Goal: Task Accomplishment & Management: Manage account settings

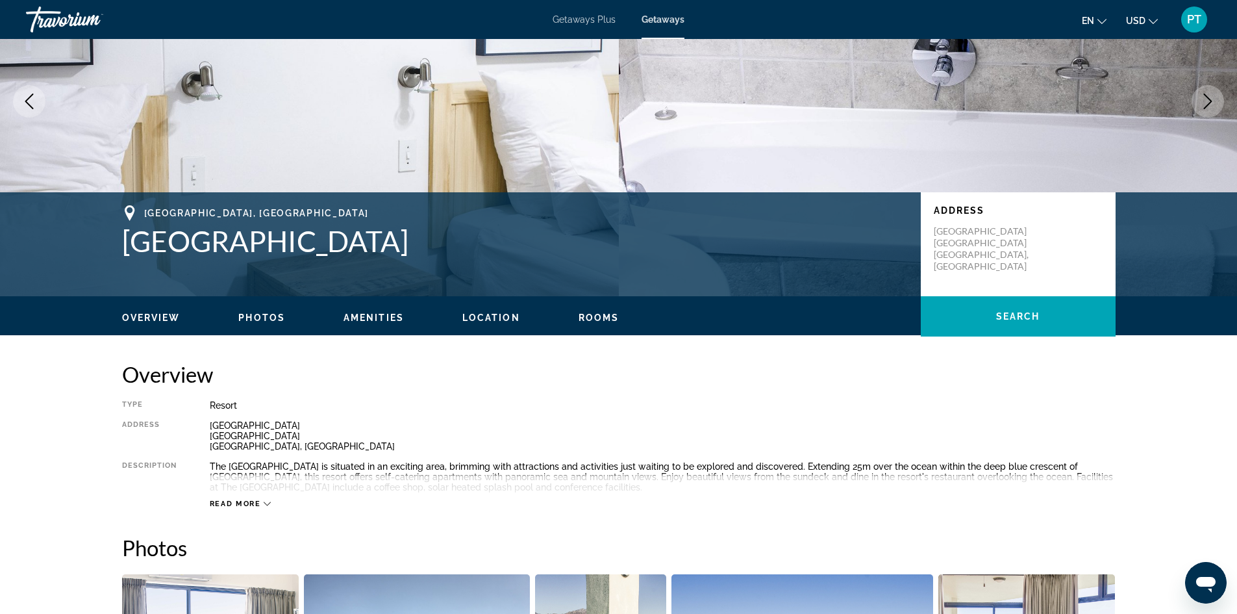
scroll to position [130, 0]
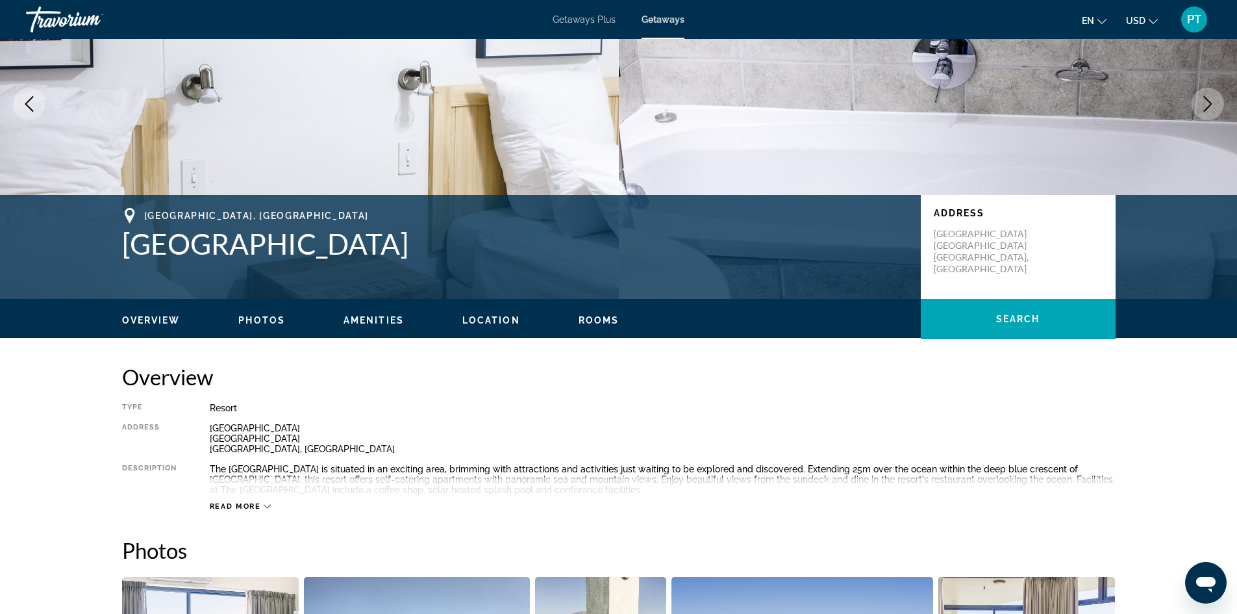
click at [1185, 16] on div "PT" at bounding box center [1194, 19] width 26 height 26
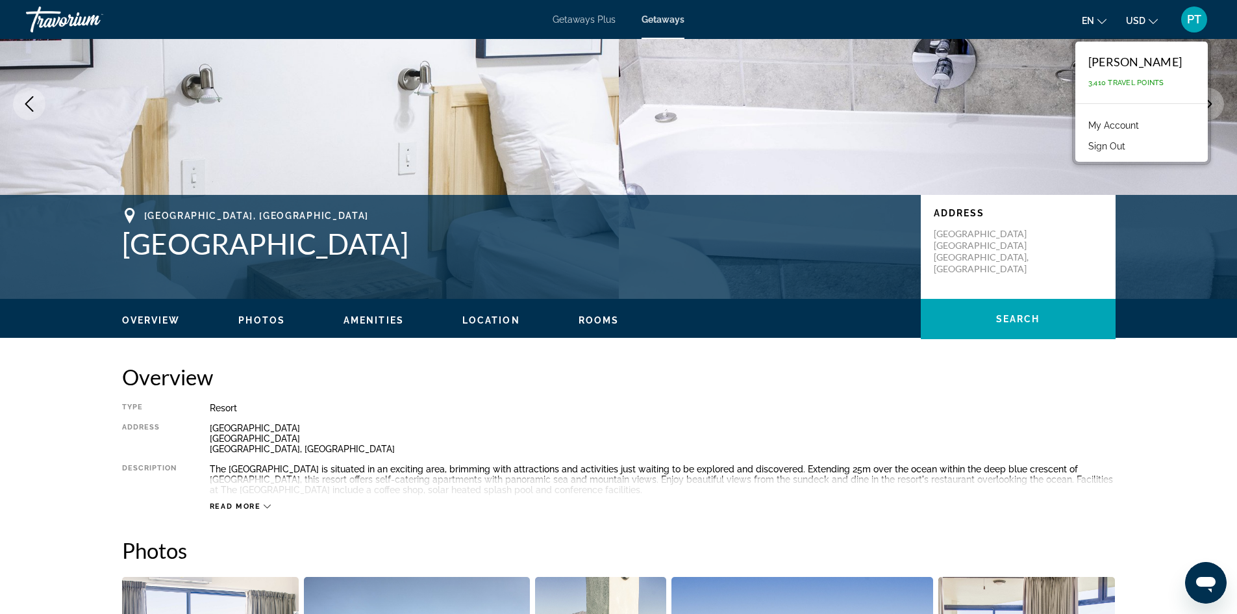
click at [1129, 127] on link "My Account" at bounding box center [1114, 125] width 64 height 17
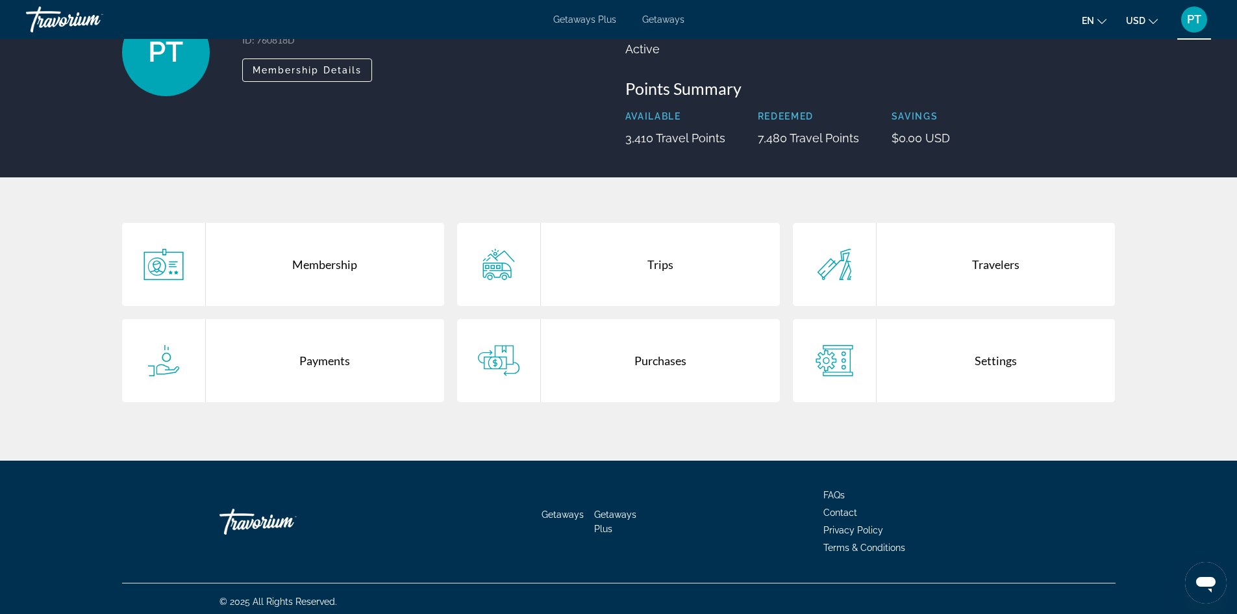
scroll to position [118, 0]
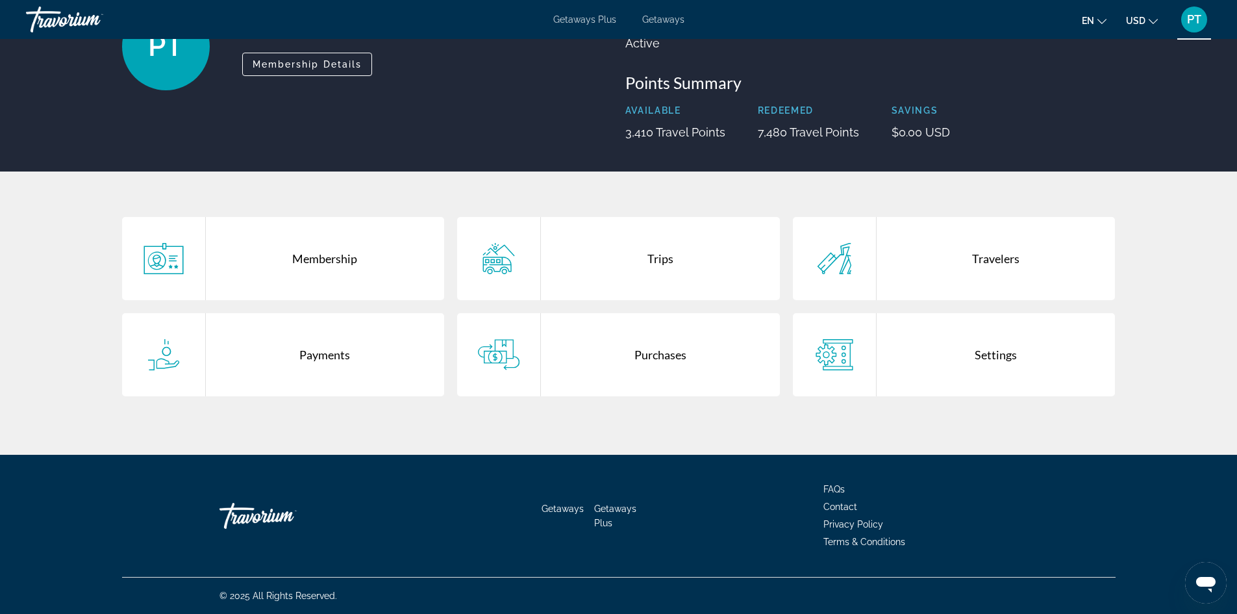
click at [655, 259] on div "Trips" at bounding box center [660, 258] width 239 height 83
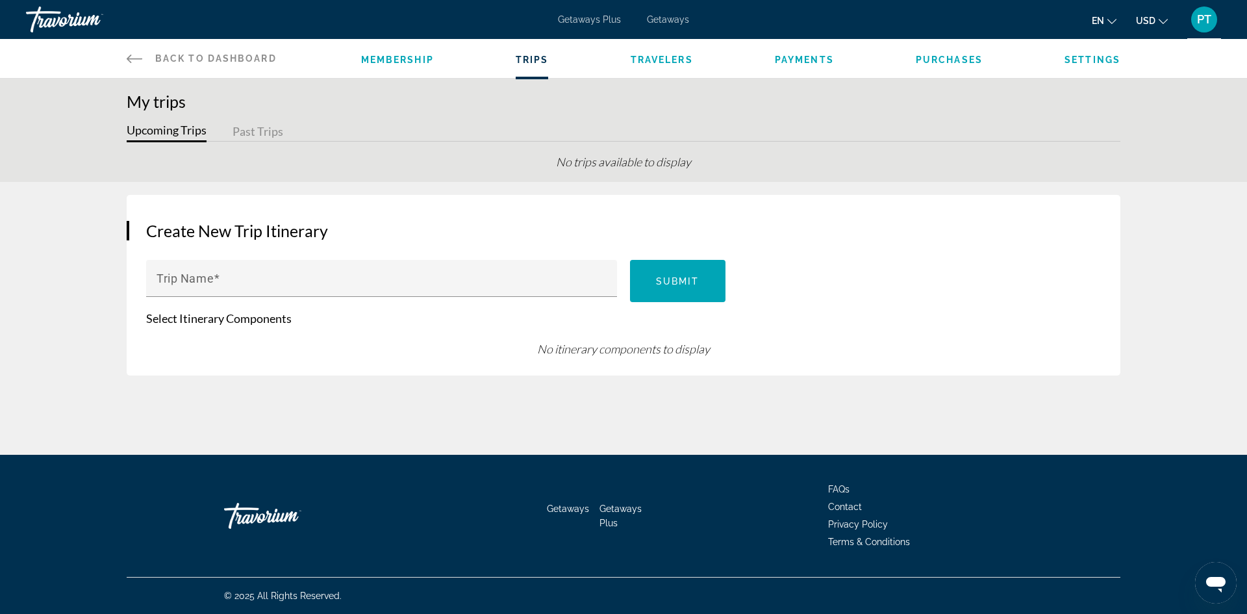
drag, startPoint x: 246, startPoint y: 123, endPoint x: 247, endPoint y: 135, distance: 11.9
click at [244, 130] on button "Past Trips" at bounding box center [258, 132] width 51 height 20
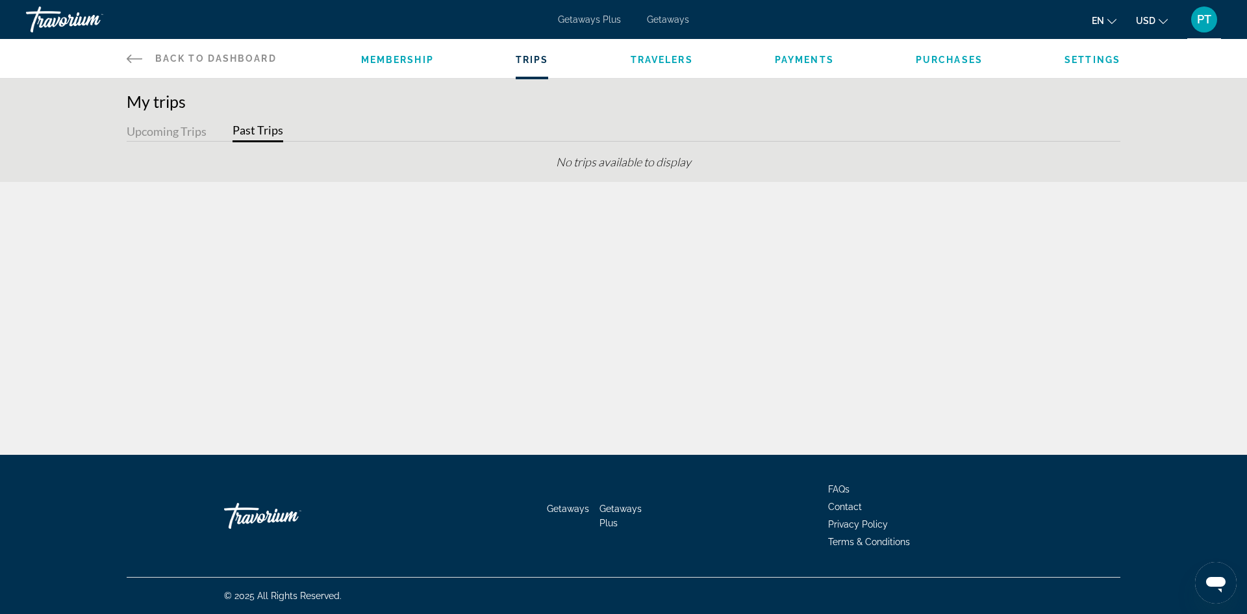
click at [157, 133] on button "Upcoming Trips" at bounding box center [167, 132] width 80 height 20
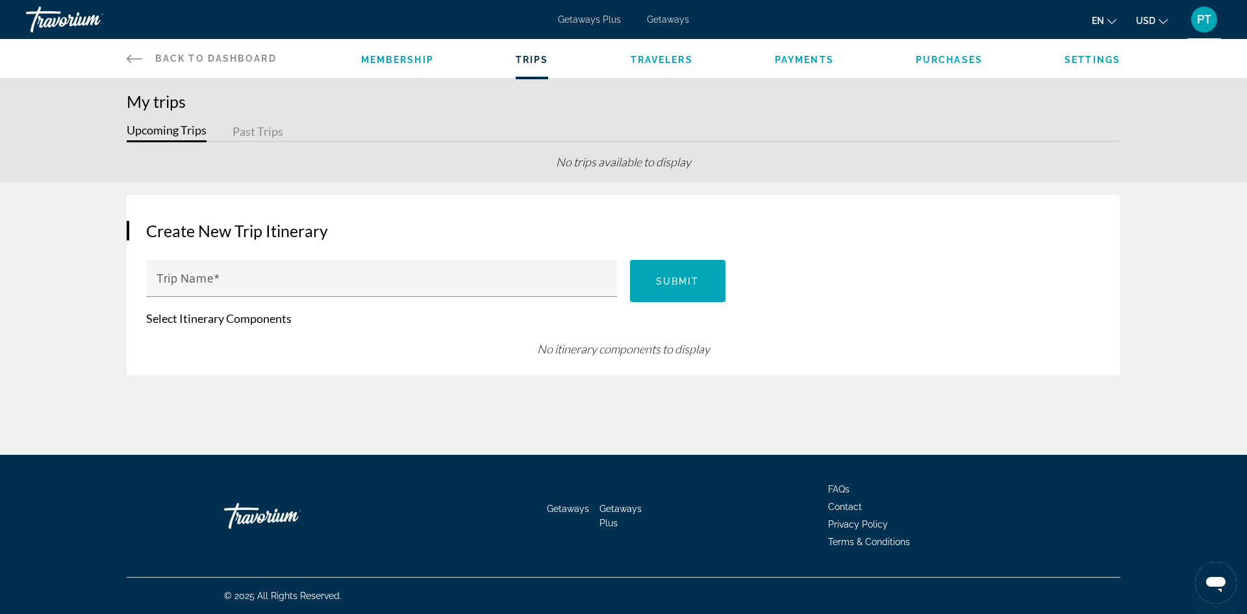
click at [216, 55] on span "Back to Dashboard" at bounding box center [215, 58] width 121 height 10
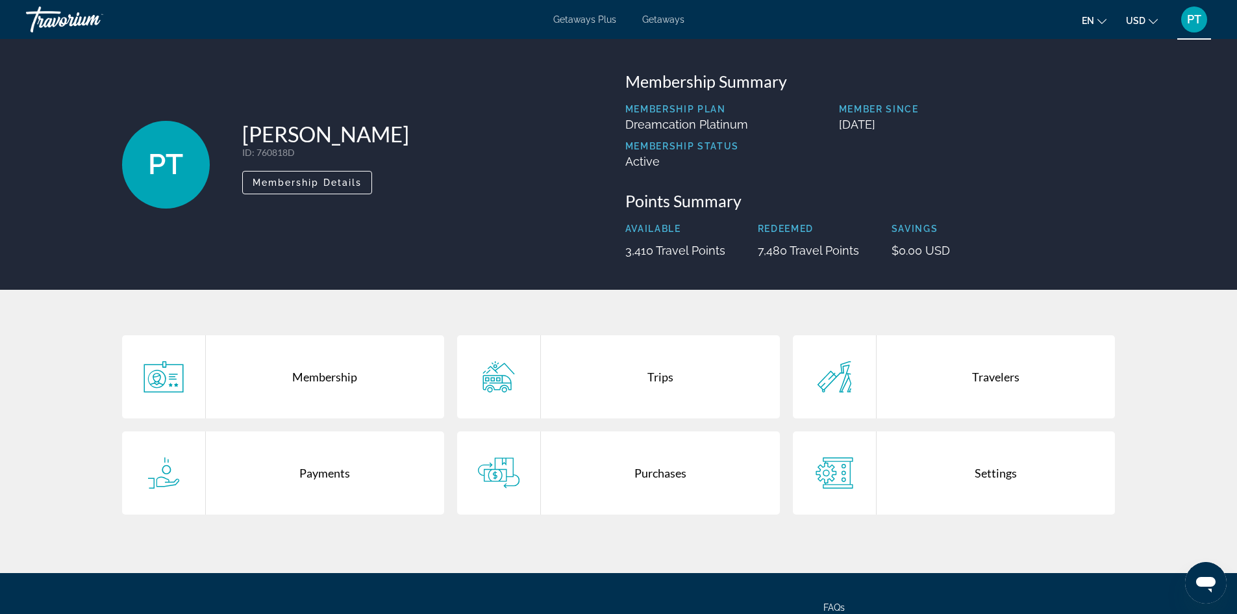
click at [347, 381] on div "Membership" at bounding box center [325, 376] width 239 height 83
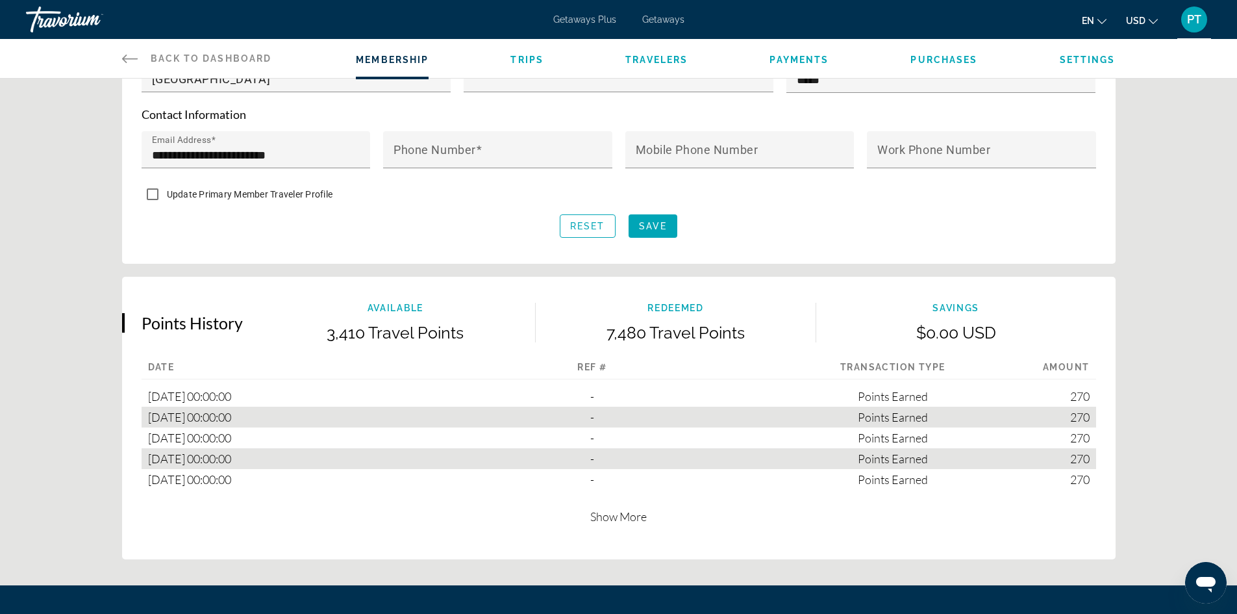
scroll to position [696, 0]
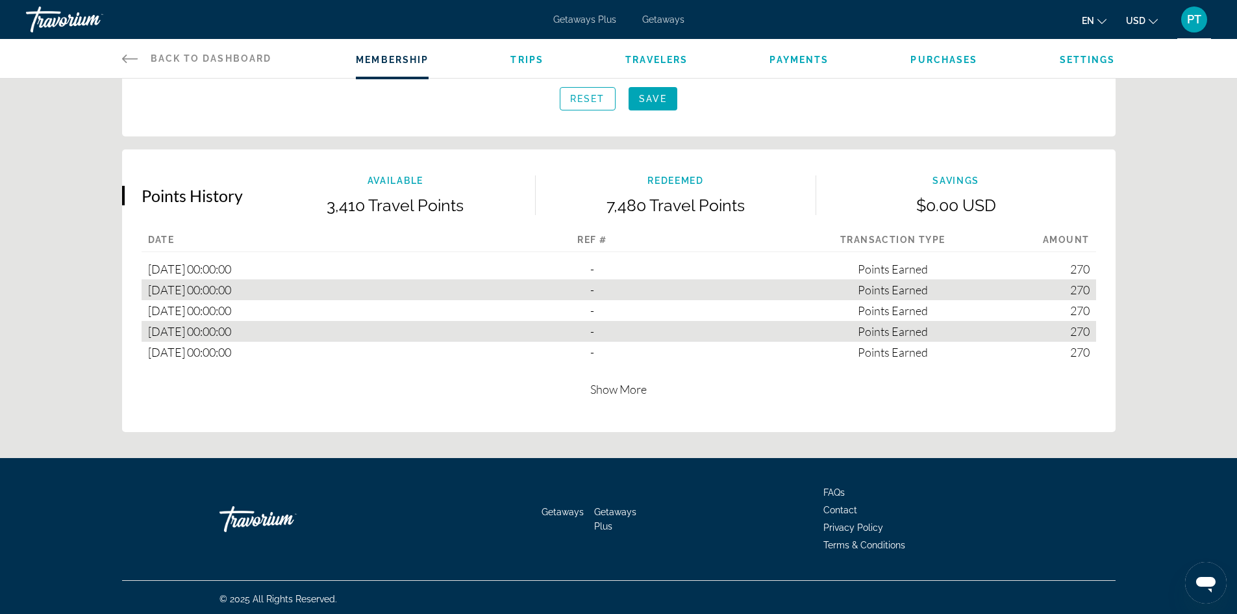
click at [611, 386] on span "Show More" at bounding box center [618, 389] width 57 height 14
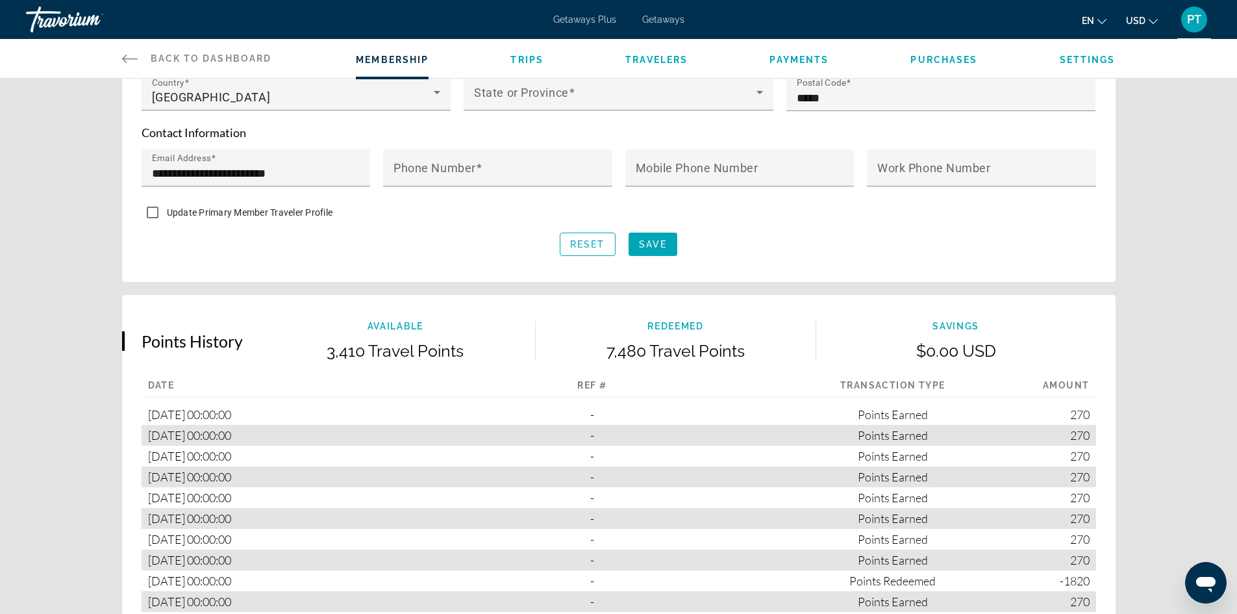
scroll to position [540, 0]
